Goal: Task Accomplishment & Management: Manage account settings

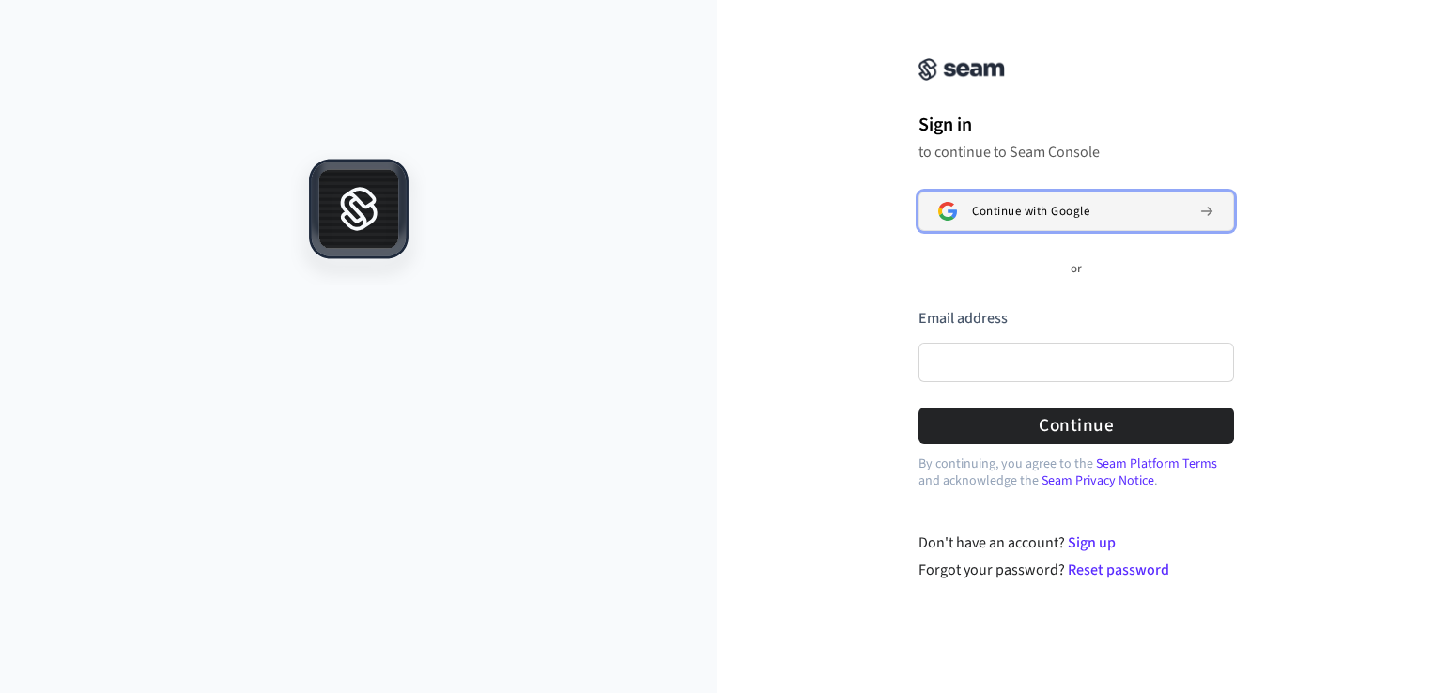
click at [1037, 212] on span "Continue with Google" at bounding box center [1030, 211] width 117 height 15
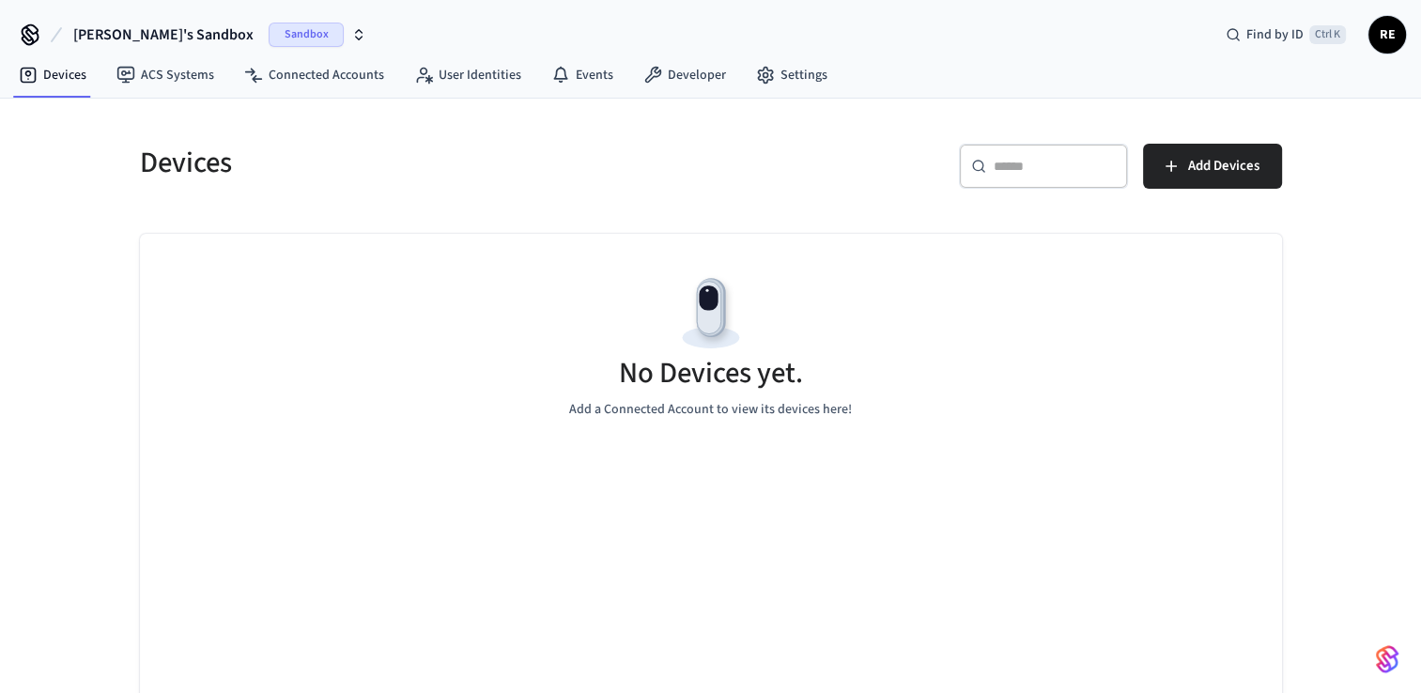
click at [25, 34] on icon at bounding box center [30, 35] width 30 height 30
click at [351, 39] on icon "button" at bounding box center [358, 34] width 15 height 15
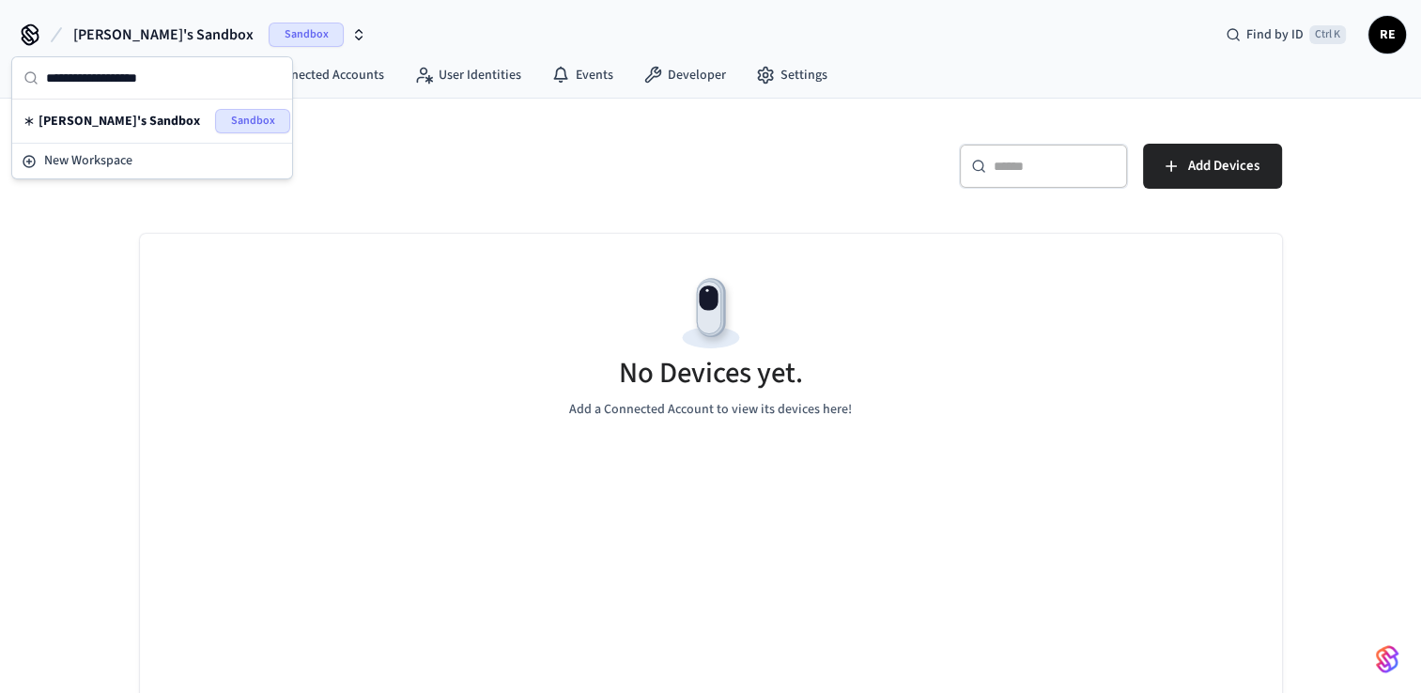
click at [270, 47] on button "Ray's Sandbox Sandbox" at bounding box center [220, 34] width 304 height 39
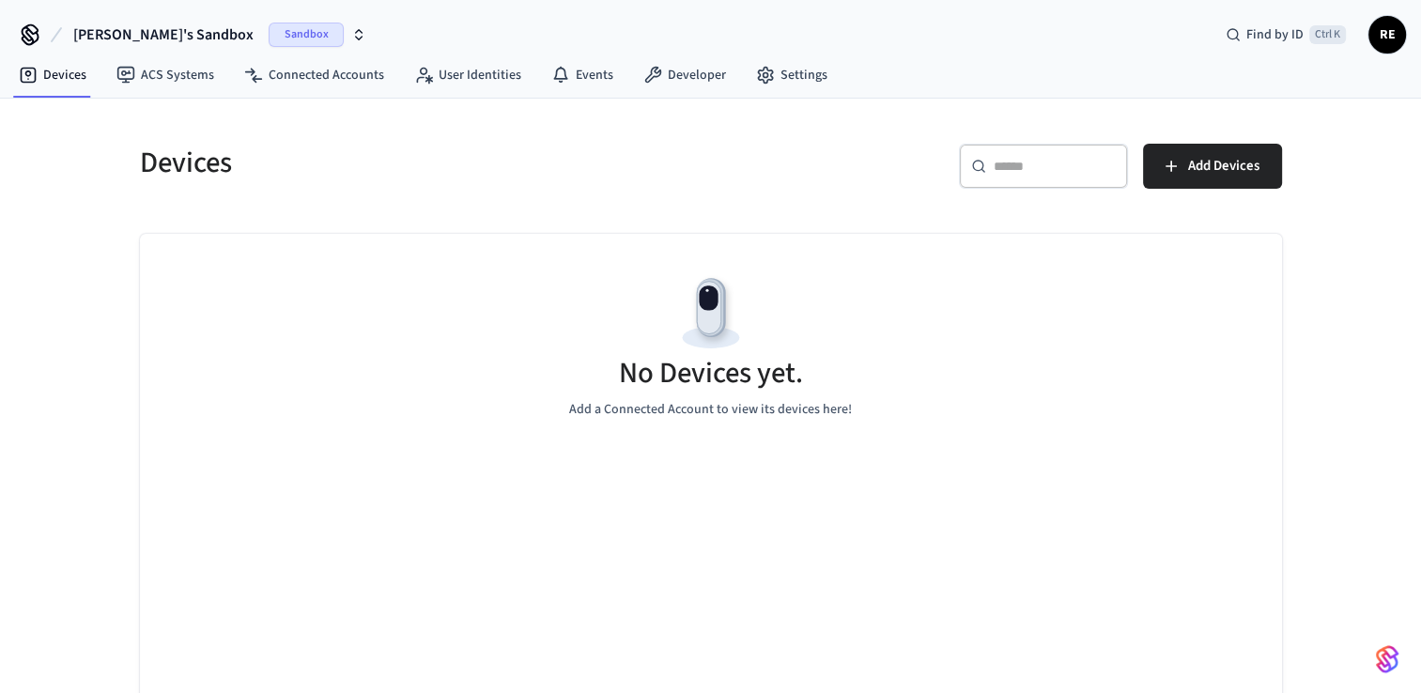
click at [270, 47] on button "Ray's Sandbox Sandbox" at bounding box center [220, 34] width 304 height 39
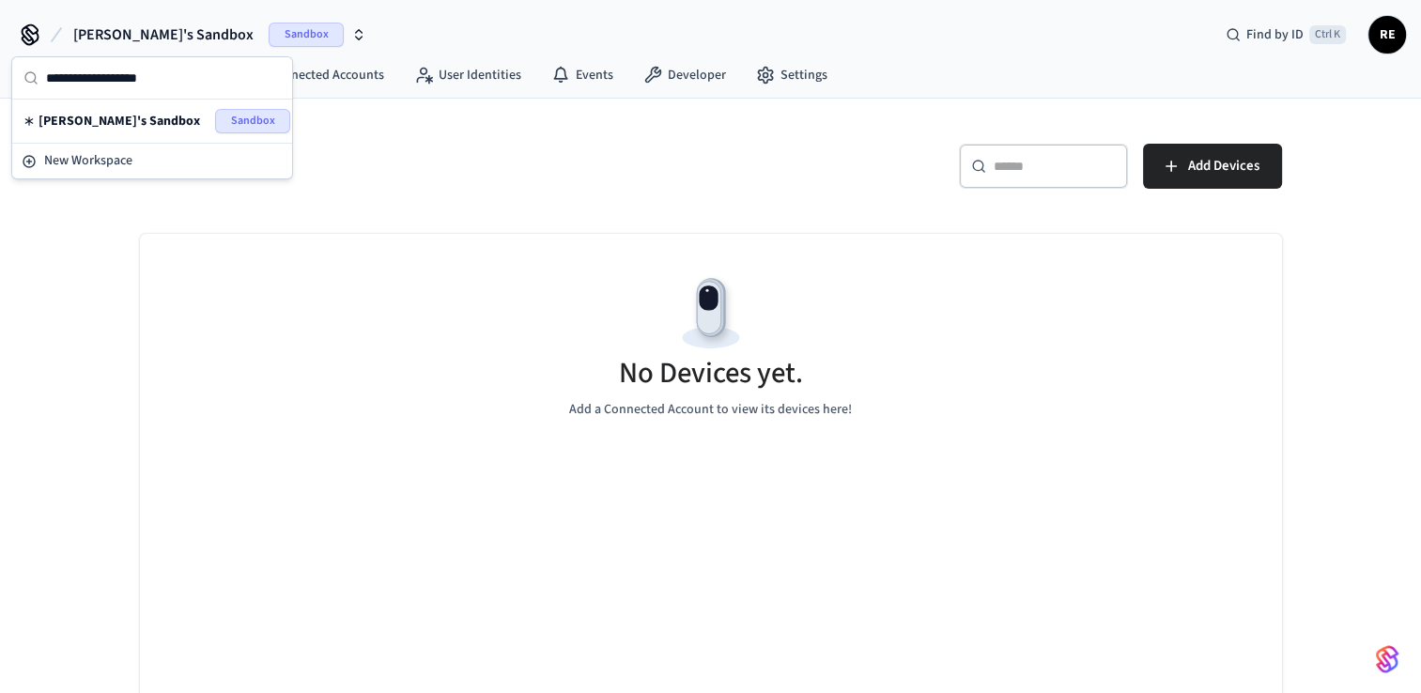
click at [270, 47] on button "Ray's Sandbox Sandbox" at bounding box center [220, 34] width 304 height 39
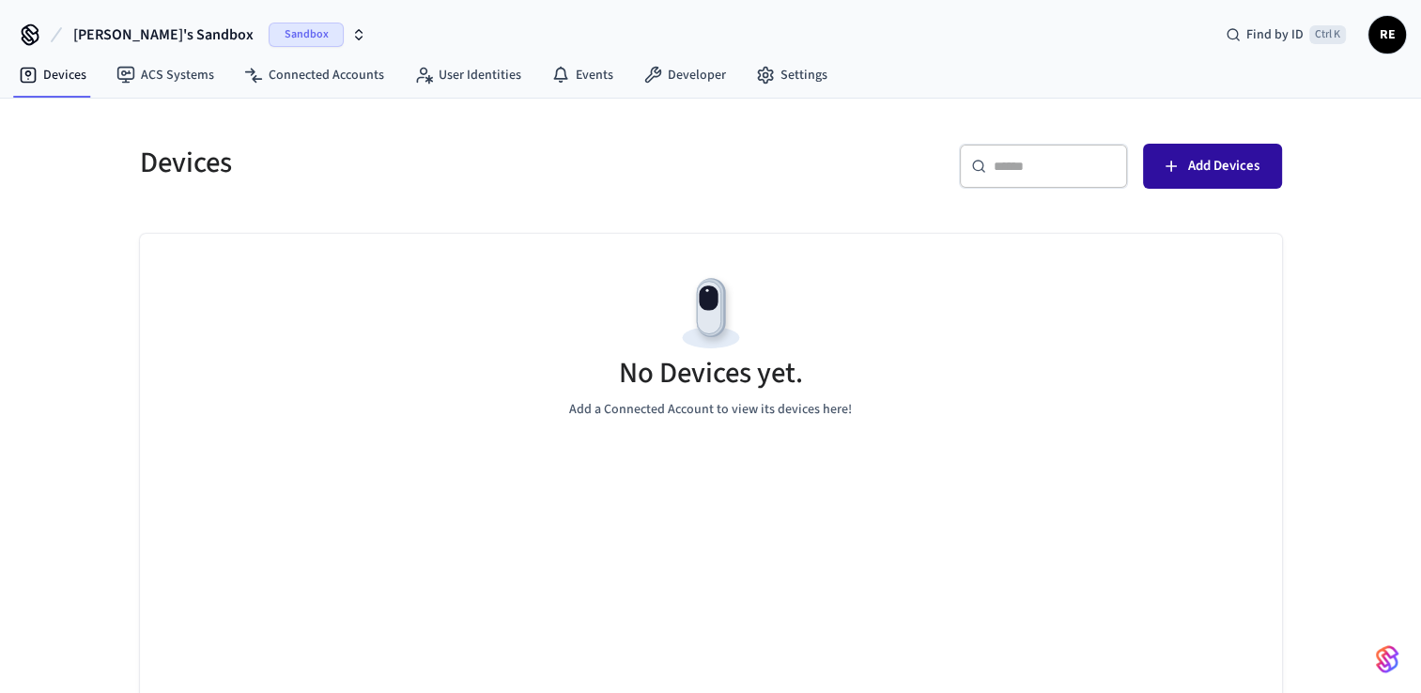
click at [1220, 177] on span "Add Devices" at bounding box center [1223, 166] width 71 height 24
